Goal: Information Seeking & Learning: Learn about a topic

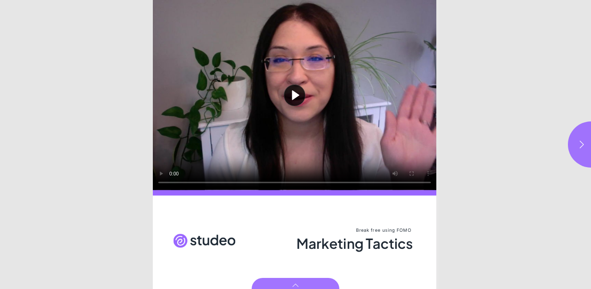
click at [296, 94] on button "Play video" at bounding box center [295, 95] width 284 height 190
click at [580, 145] on icon "button" at bounding box center [581, 144] width 9 height 9
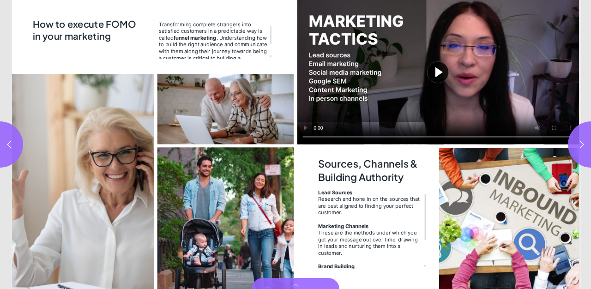
click at [231, 114] on img "Page 2" at bounding box center [225, 109] width 137 height 71
click at [217, 106] on img "Page 2" at bounding box center [225, 109] width 137 height 71
click at [235, 106] on img "Page 2" at bounding box center [225, 109] width 137 height 71
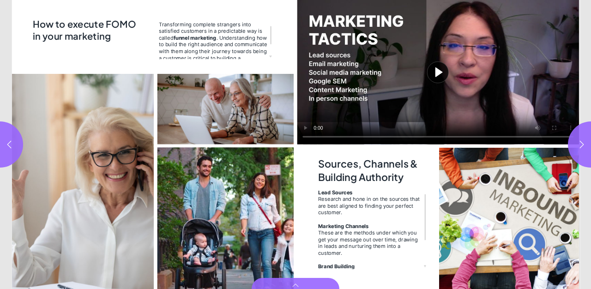
click at [235, 106] on img "Page 2" at bounding box center [225, 109] width 137 height 71
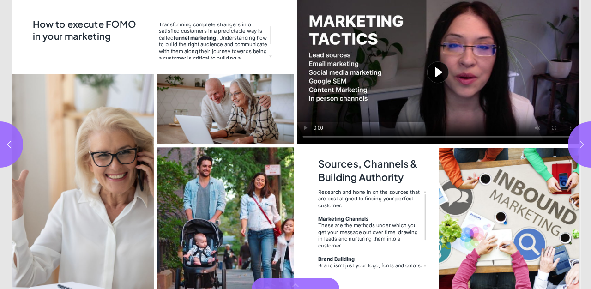
click at [580, 146] on icon "button" at bounding box center [581, 144] width 9 height 9
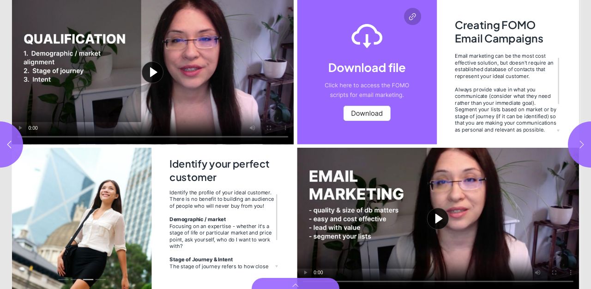
click at [580, 143] on icon "button" at bounding box center [581, 144] width 9 height 9
type input "***"
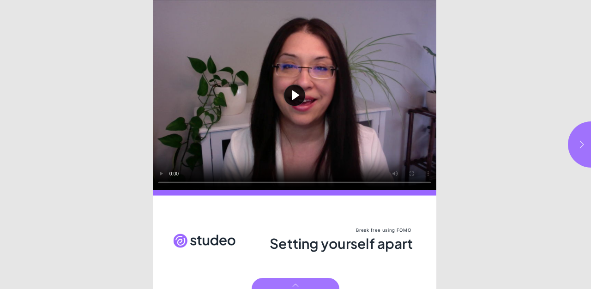
click at [580, 145] on icon "button" at bounding box center [581, 144] width 9 height 9
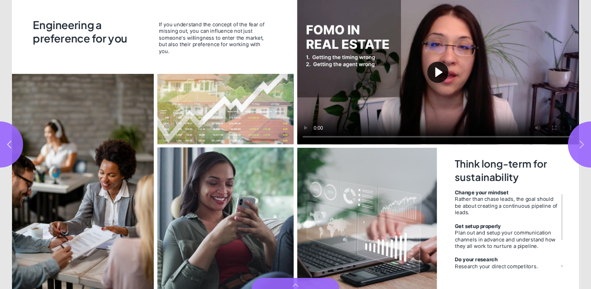
click at [580, 145] on icon "button" at bounding box center [581, 144] width 9 height 9
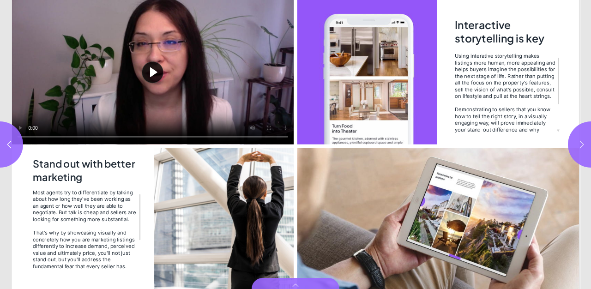
click at [580, 145] on icon "button" at bounding box center [581, 144] width 9 height 9
type input "*"
